Goal: Task Accomplishment & Management: Manage account settings

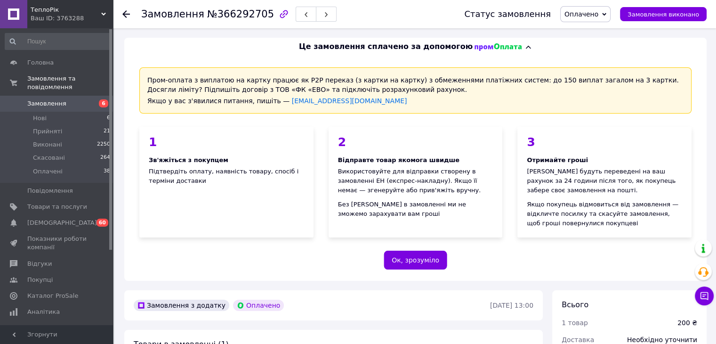
scroll to position [188, 0]
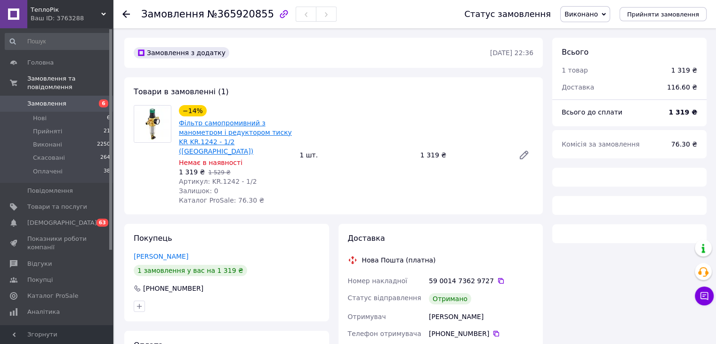
click at [201, 126] on link "Фільтр самопромивний з манометром і редуктором тиску KR KR.1242 - 1/2 ([GEOGRAP…" at bounding box center [235, 137] width 113 height 36
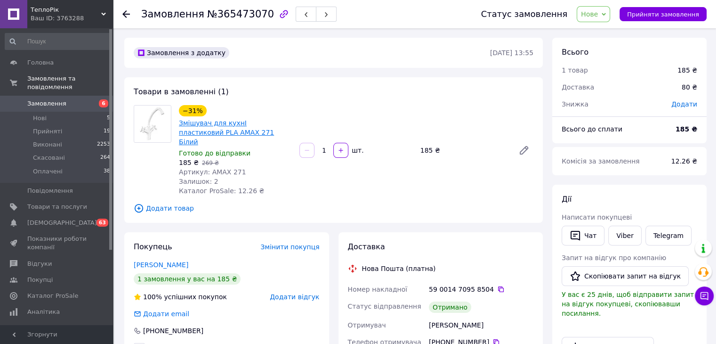
click at [203, 121] on link "Змішувач для кухнІ пластиковий PLA AMAX​​​​​​​ 271 Білий" at bounding box center [226, 132] width 95 height 26
drag, startPoint x: 66, startPoint y: 14, endPoint x: 59, endPoint y: 25, distance: 13.6
click at [66, 14] on div "Ваш ID: 3763288" at bounding box center [72, 18] width 82 height 8
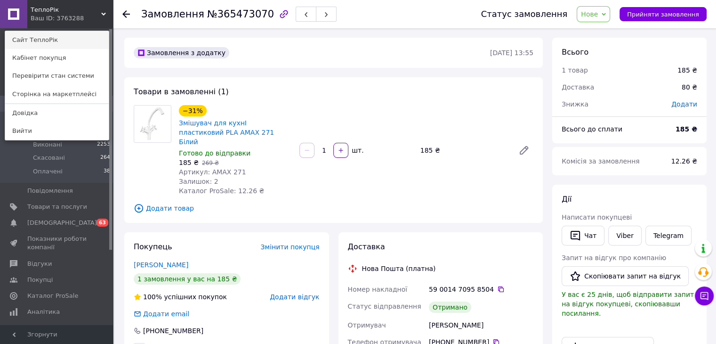
click at [43, 45] on link "Сайт ТеплоРік" at bounding box center [57, 40] width 104 height 18
